Goal: Information Seeking & Learning: Understand process/instructions

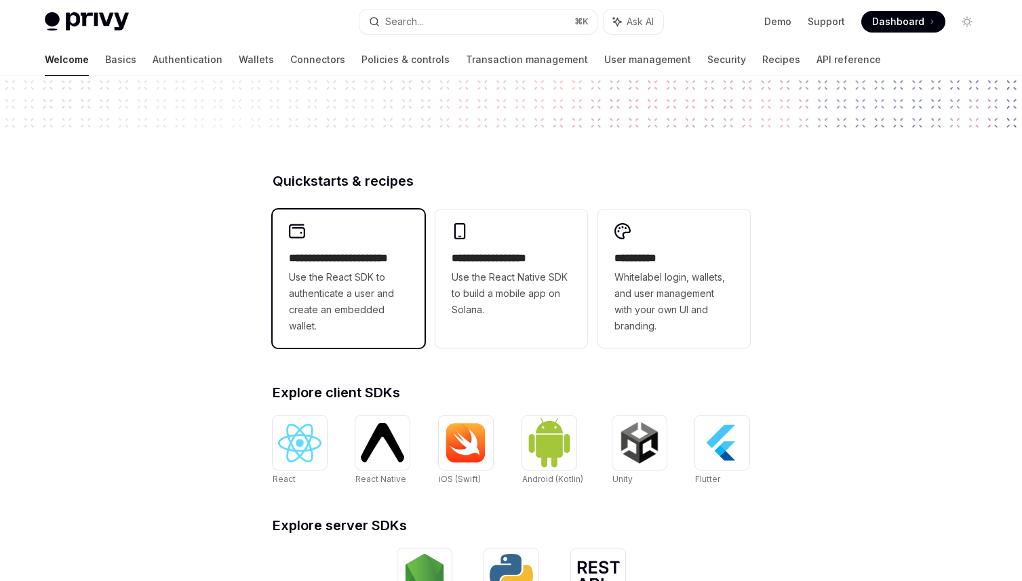
scroll to position [255, 0]
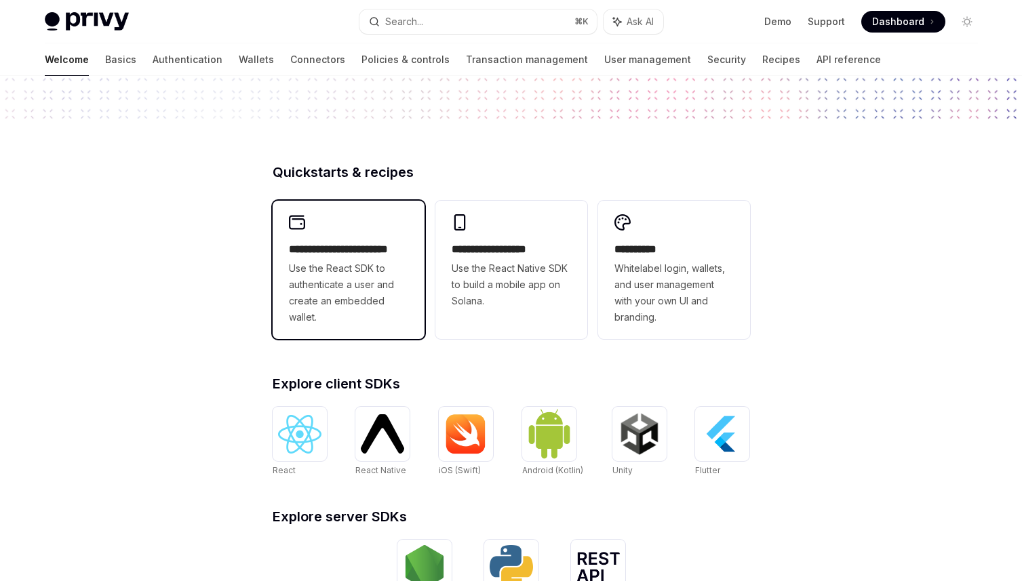
click at [390, 326] on div "**********" at bounding box center [349, 270] width 152 height 138
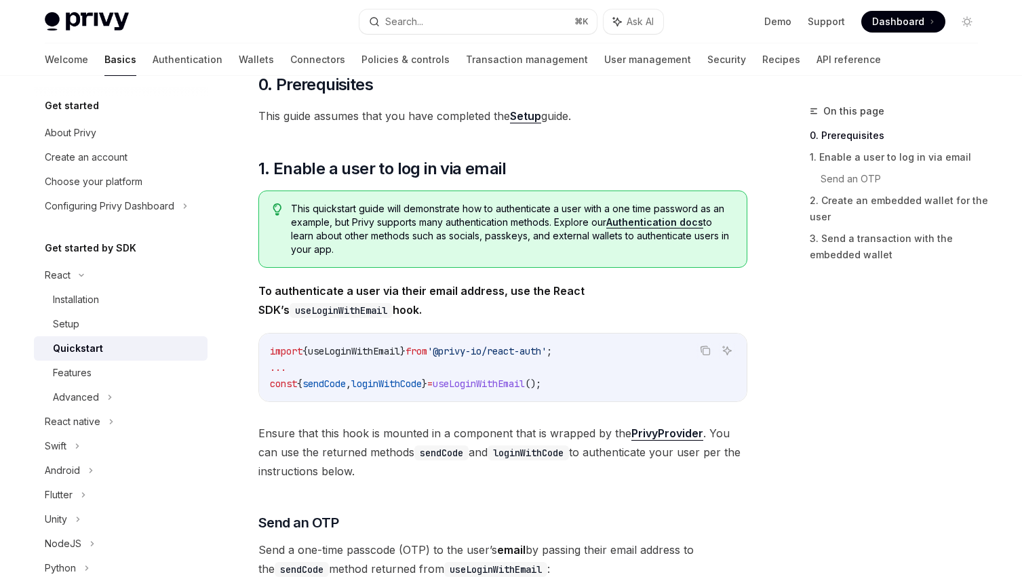
scroll to position [142, 0]
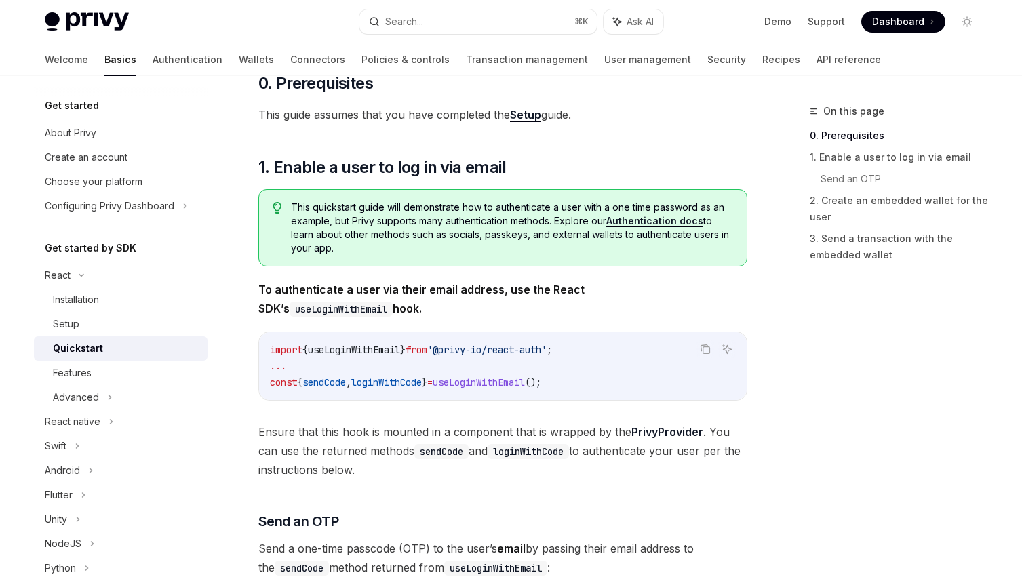
click at [359, 294] on strong "To authenticate a user via their email address, use the React SDK’s useLoginWit…" at bounding box center [421, 299] width 326 height 33
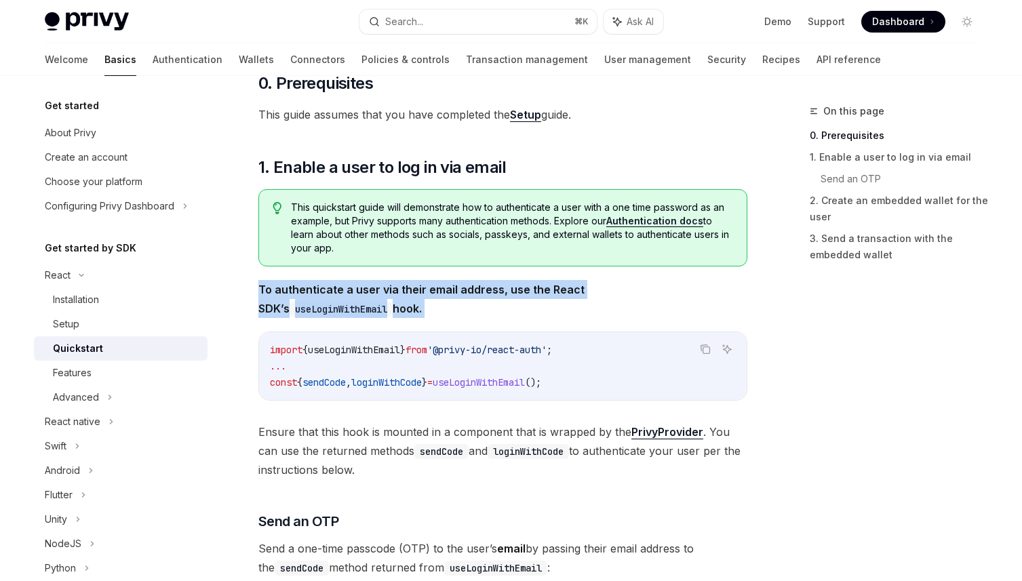
click at [359, 294] on strong "To authenticate a user via their email address, use the React SDK’s useLoginWit…" at bounding box center [421, 299] width 326 height 33
click at [376, 297] on span "To authenticate a user via their email address, use the React SDK’s useLoginWit…" at bounding box center [502, 299] width 489 height 38
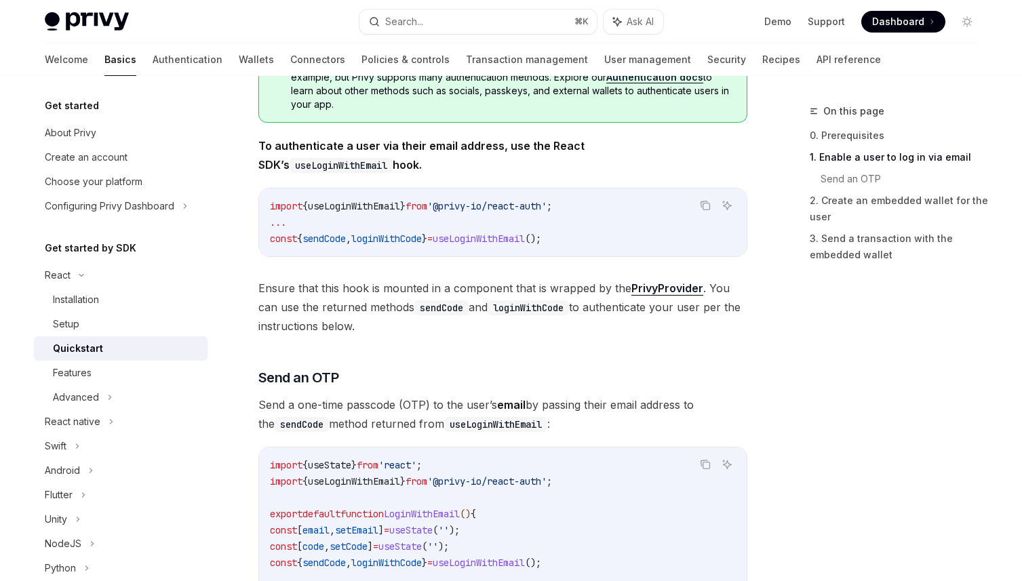
scroll to position [290, 0]
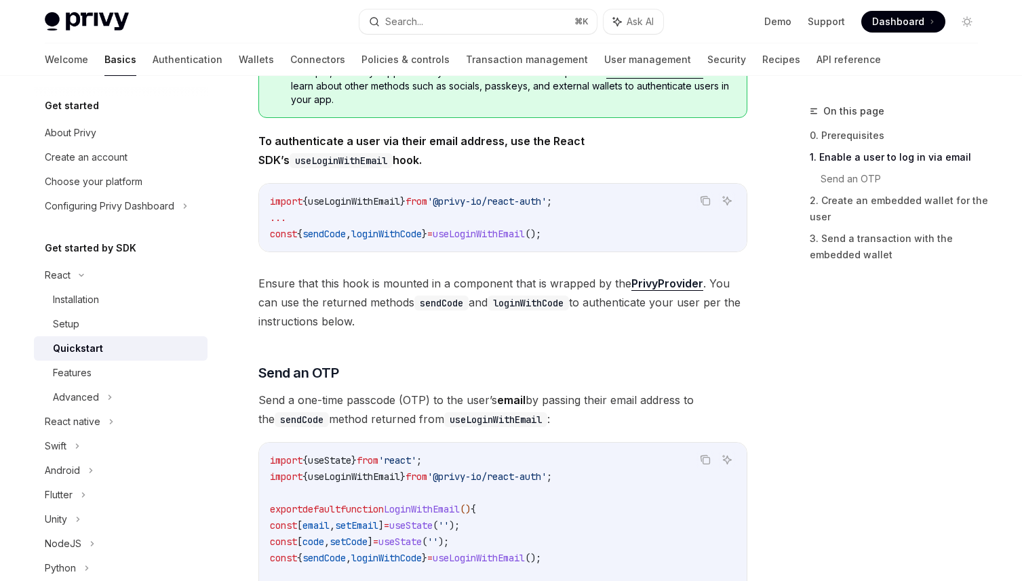
click at [376, 297] on span "Ensure that this hook is mounted in a component that is wrapped by the PrivyPro…" at bounding box center [502, 302] width 489 height 57
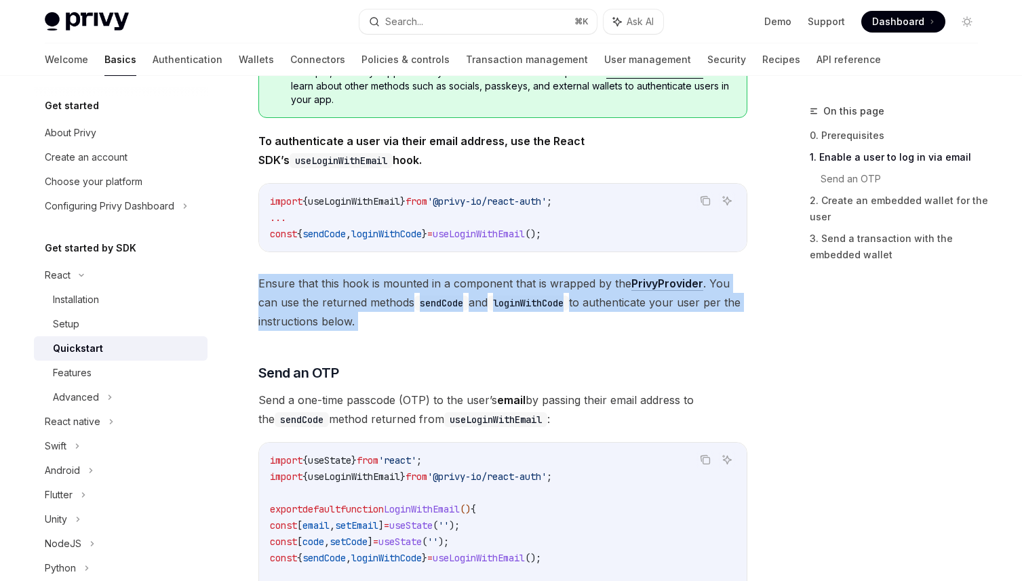
click at [376, 297] on span "Ensure that this hook is mounted in a component that is wrapped by the PrivyPro…" at bounding box center [502, 302] width 489 height 57
click at [376, 301] on span "Ensure that this hook is mounted in a component that is wrapped by the PrivyPro…" at bounding box center [502, 302] width 489 height 57
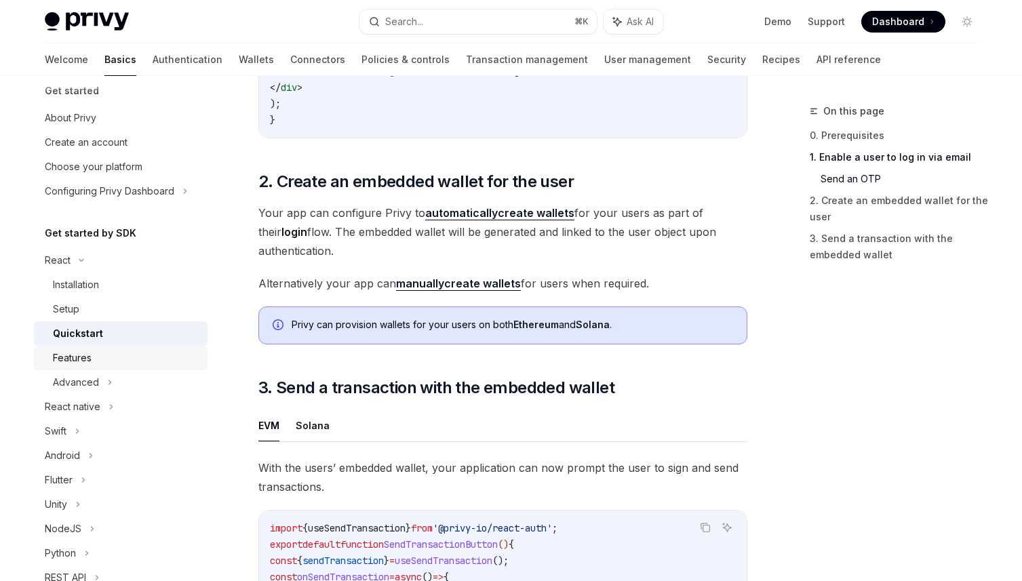
scroll to position [0, 0]
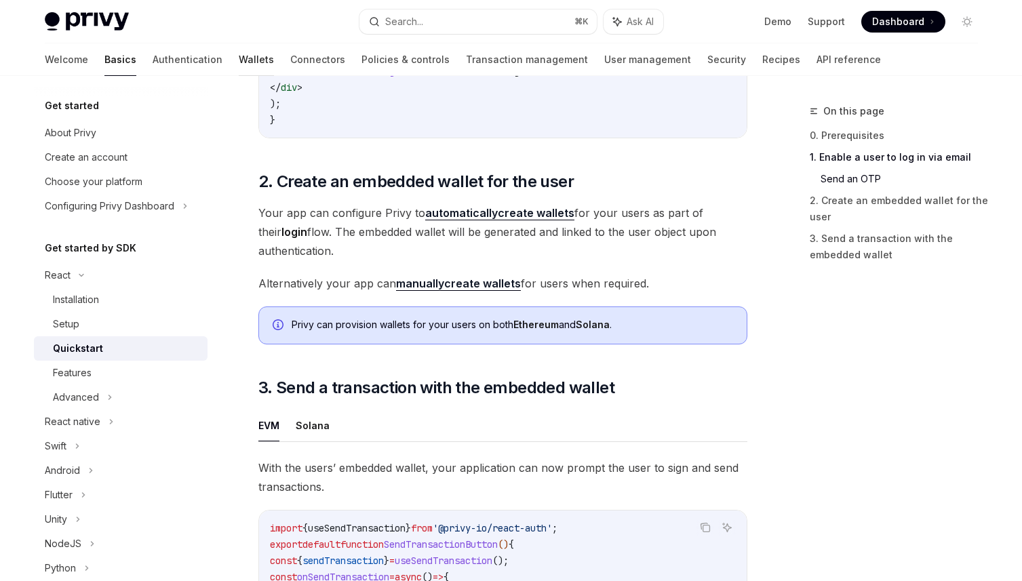
click at [239, 66] on link "Wallets" at bounding box center [256, 59] width 35 height 33
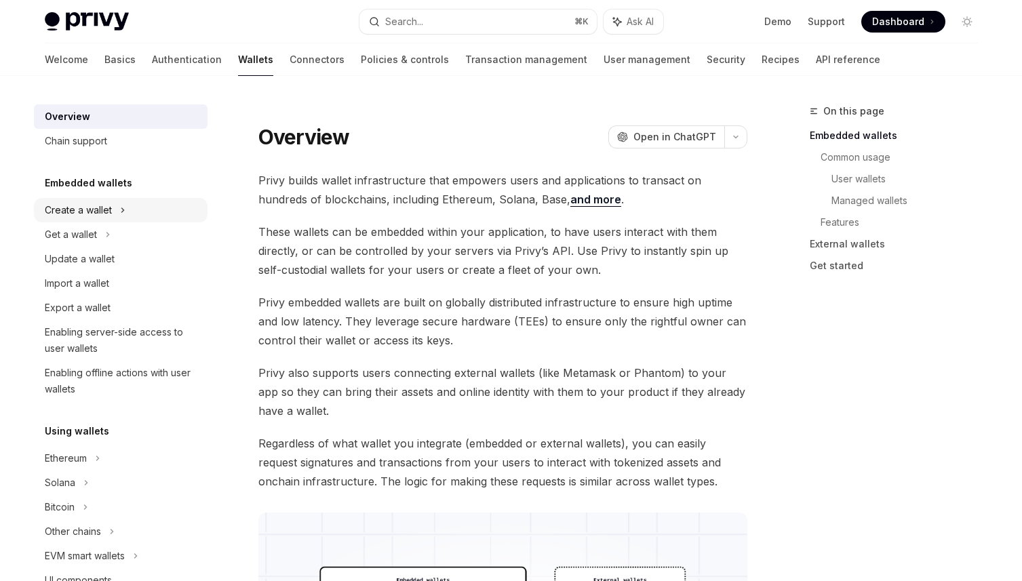
click at [73, 204] on div "Create a wallet" at bounding box center [78, 210] width 67 height 16
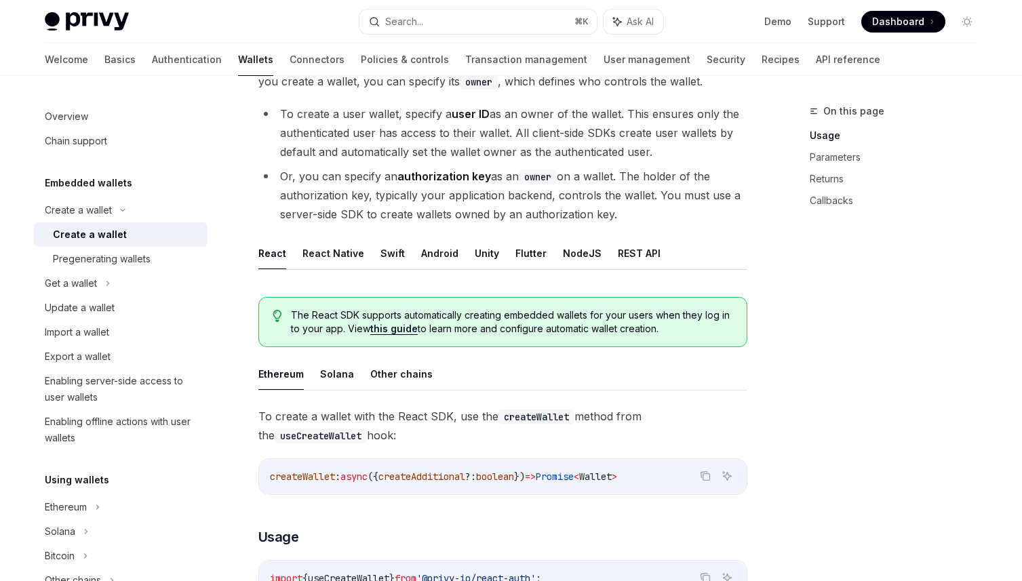
scroll to position [122, 0]
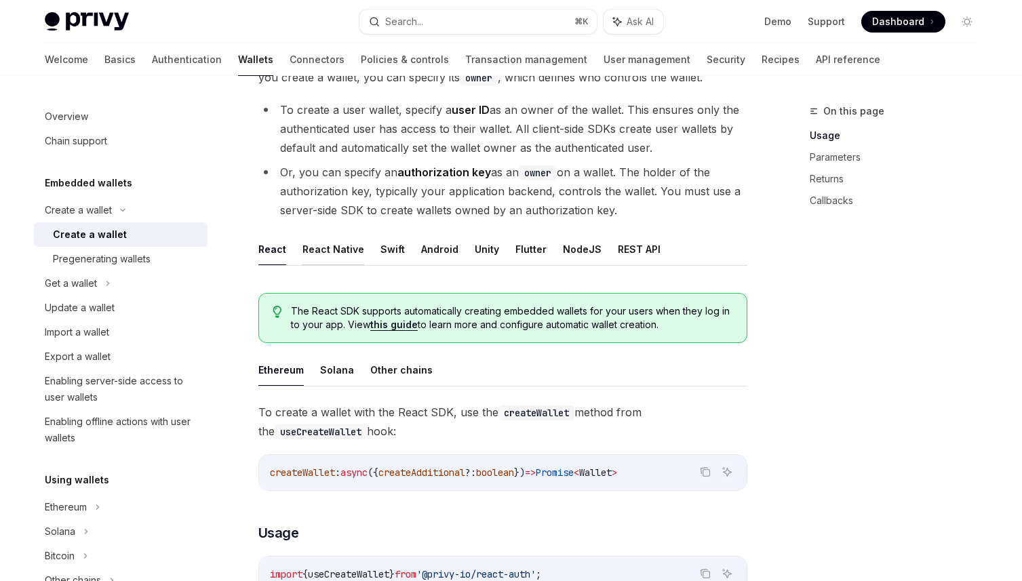
click at [340, 258] on button "React Native" at bounding box center [333, 249] width 62 height 32
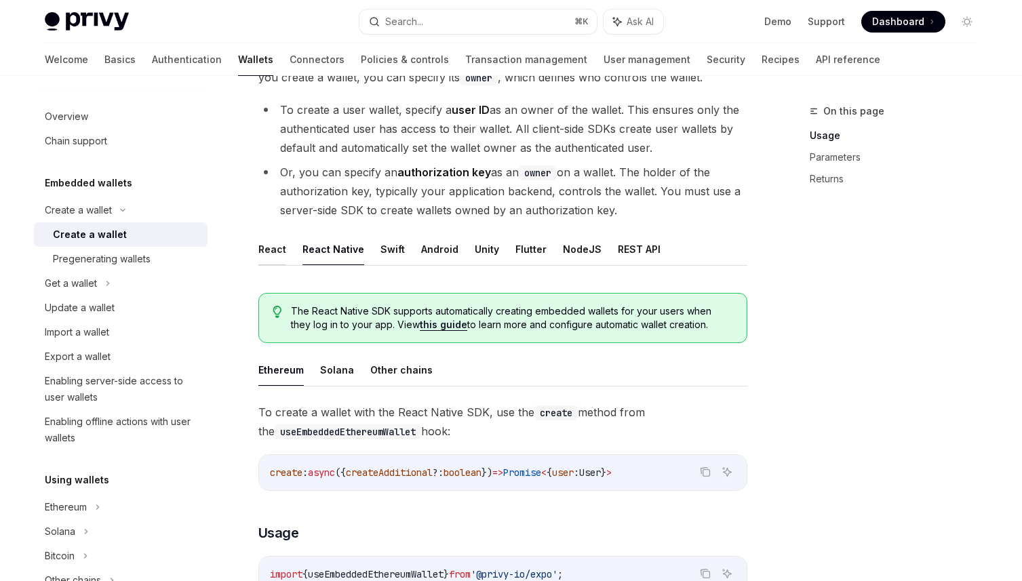
click at [263, 244] on button "React" at bounding box center [272, 249] width 28 height 32
type textarea "*"
